Goal: Task Accomplishment & Management: Use online tool/utility

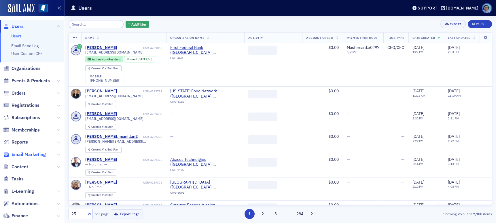
click at [42, 155] on span "Email Marketing" at bounding box center [29, 155] width 34 height 6
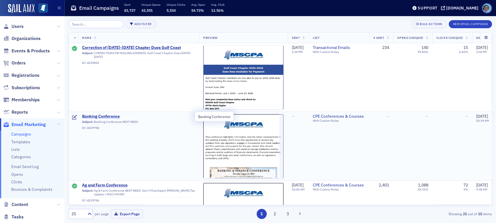
click at [110, 118] on span "Banking Conference" at bounding box center [138, 116] width 113 height 5
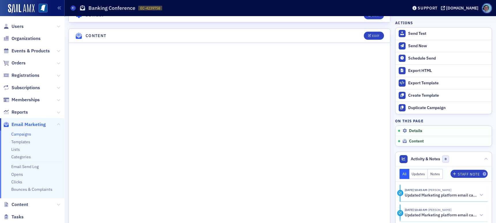
scroll to position [231, 0]
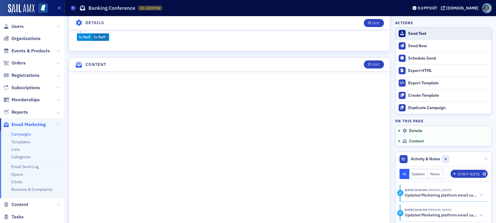
click at [416, 34] on div "Send Test" at bounding box center [448, 33] width 81 height 5
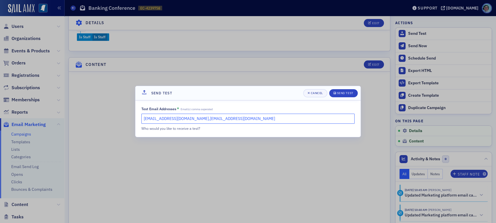
click at [282, 120] on input "[EMAIL_ADDRESS][DOMAIN_NAME],[EMAIL_ADDRESS][DOMAIN_NAME]" at bounding box center [247, 119] width 213 height 10
type input "[EMAIL_ADDRESS][DOMAIN_NAME],[EMAIL_ADDRESS][DOMAIN_NAME], [PERSON_NAME][EMAIL_…"
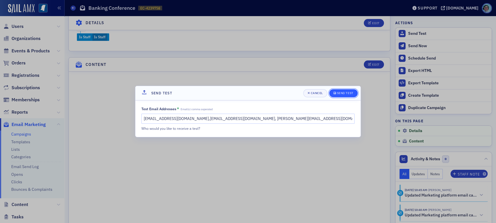
click at [348, 92] on div "Send Test" at bounding box center [345, 93] width 16 height 3
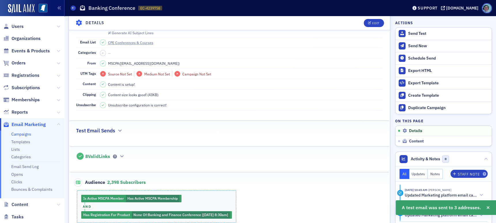
scroll to position [0, 0]
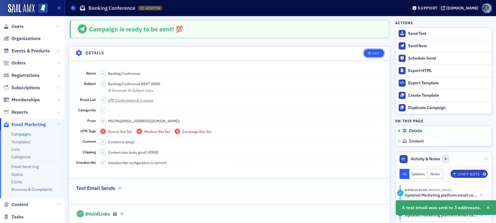
click at [373, 52] on div "Edit" at bounding box center [375, 53] width 7 height 3
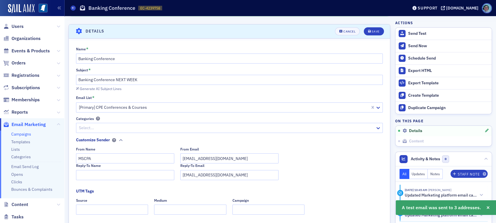
scroll to position [27, 0]
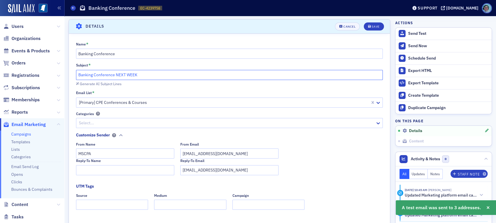
click at [169, 74] on input "Banking Conference NEXT WEEK" at bounding box center [229, 75] width 307 height 10
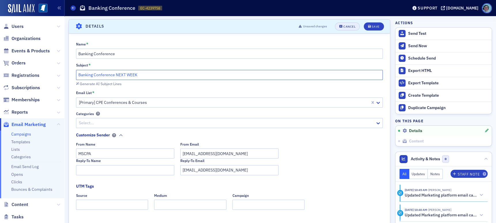
type input "Banking Conference NEXT WEEK"
click at [349, 27] on div "Cancel" at bounding box center [350, 26] width 12 height 3
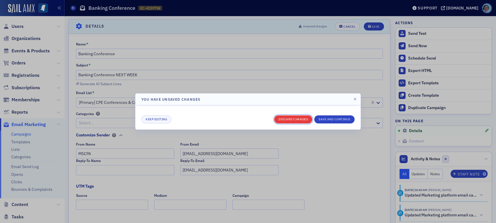
click at [303, 118] on button "Discard changes" at bounding box center [293, 120] width 38 height 8
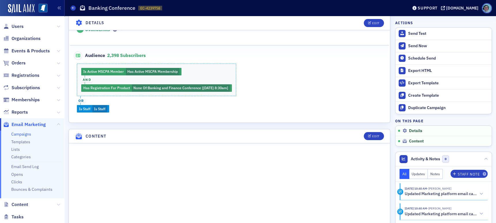
scroll to position [172, 0]
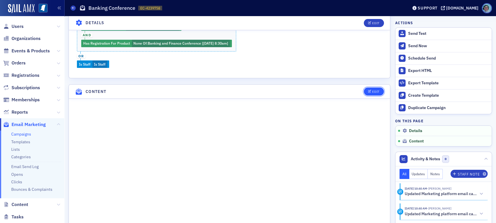
click at [372, 90] on div "Edit" at bounding box center [375, 91] width 7 height 3
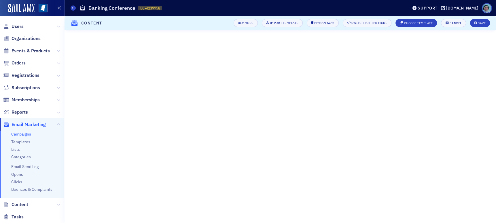
scroll to position [93, 0]
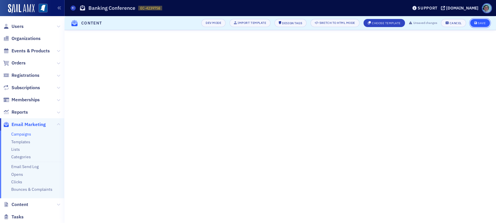
click at [476, 24] on icon "submit" at bounding box center [476, 23] width 3 height 3
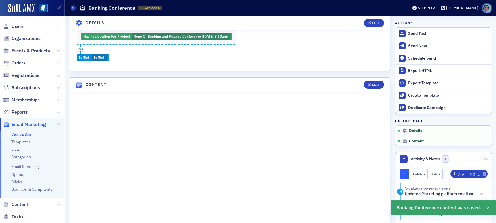
scroll to position [294, 0]
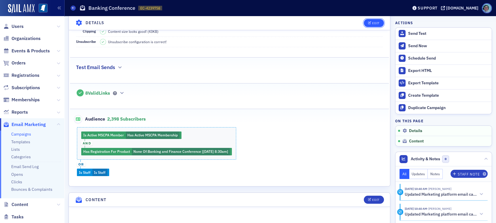
click at [372, 25] on button "Edit" at bounding box center [374, 23] width 20 height 8
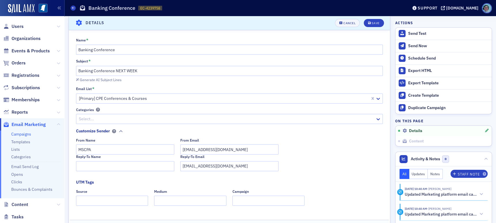
scroll to position [27, 0]
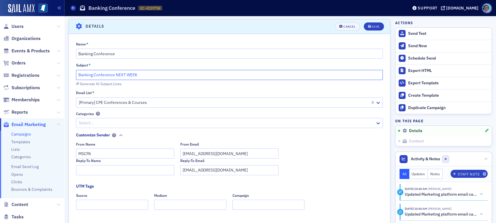
click at [78, 75] on input "Banking Conference NEXT WEEK" at bounding box center [229, 75] width 307 height 10
click at [173, 75] on input "Don't Miss the Banking Conference NEXT WEEK" at bounding box center [229, 75] width 307 height 10
type input "Don't Miss the Banking Conference NEXT WEEK! Register [DATE]!"
click at [368, 26] on span "Save" at bounding box center [373, 26] width 11 height 3
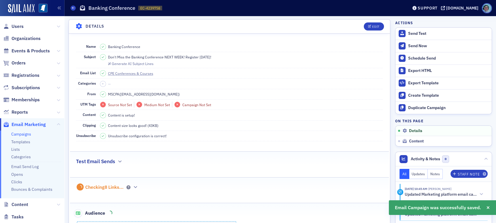
scroll to position [61, 0]
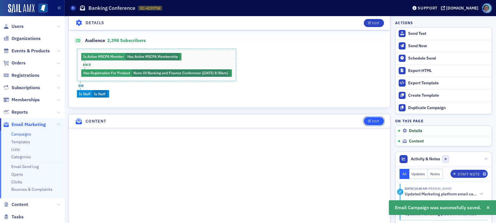
click at [369, 117] on button "Edit" at bounding box center [374, 121] width 20 height 8
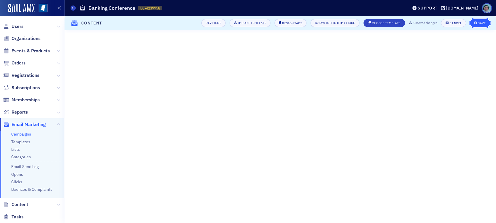
click at [476, 22] on icon "submit" at bounding box center [476, 23] width 3 height 3
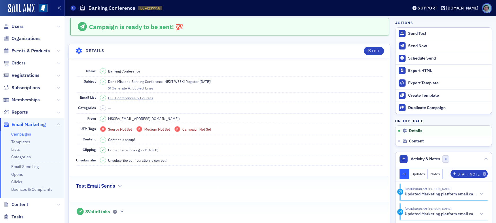
scroll to position [0, 0]
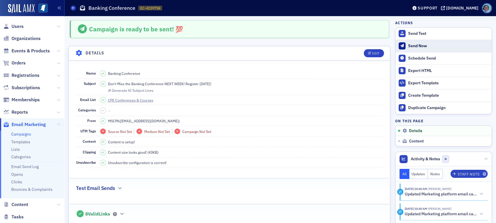
click at [419, 48] on button "Send Now" at bounding box center [444, 46] width 96 height 12
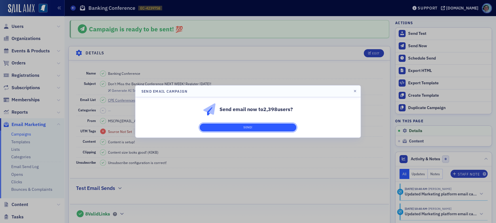
click at [284, 127] on button "Send!" at bounding box center [248, 128] width 97 height 8
